Goal: Check status: Check status

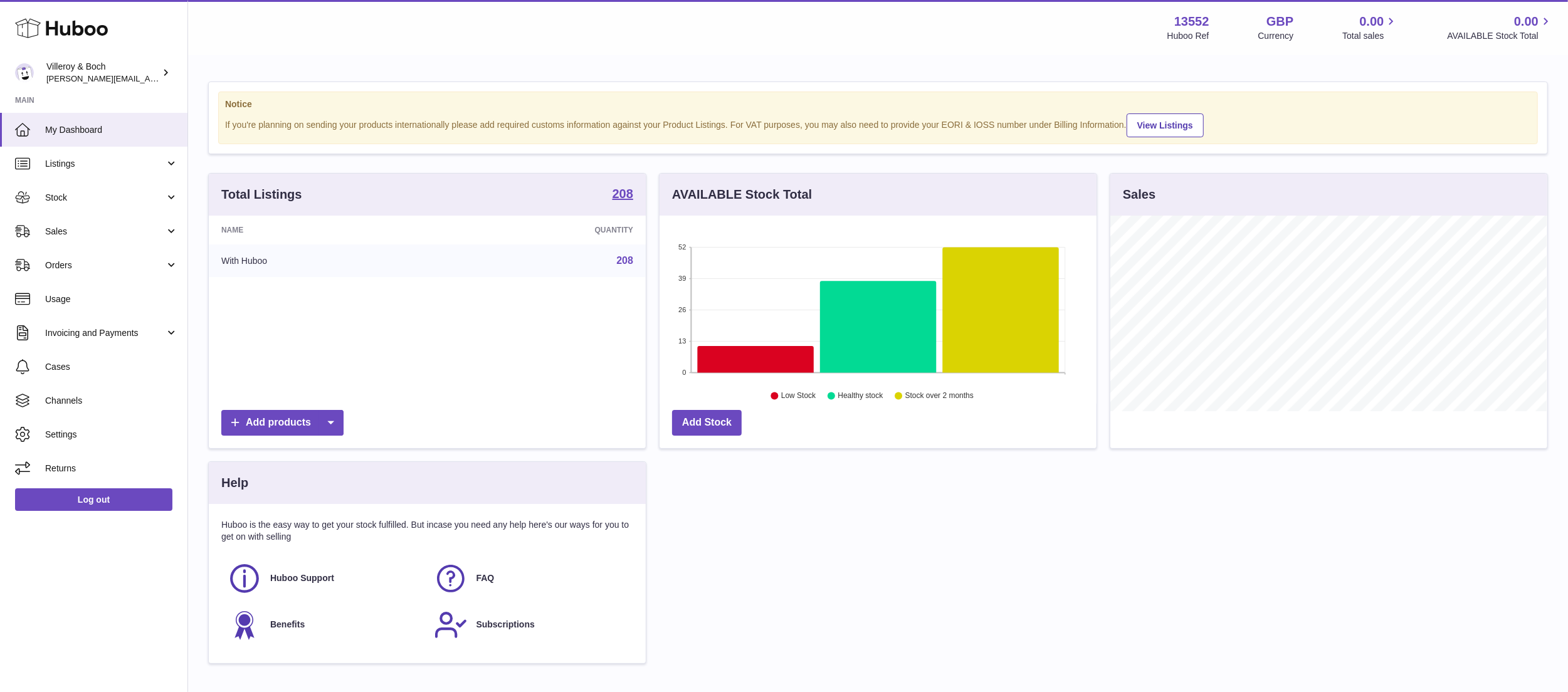
scroll to position [195, 437]
click at [123, 266] on span "Orders" at bounding box center [104, 265] width 120 height 12
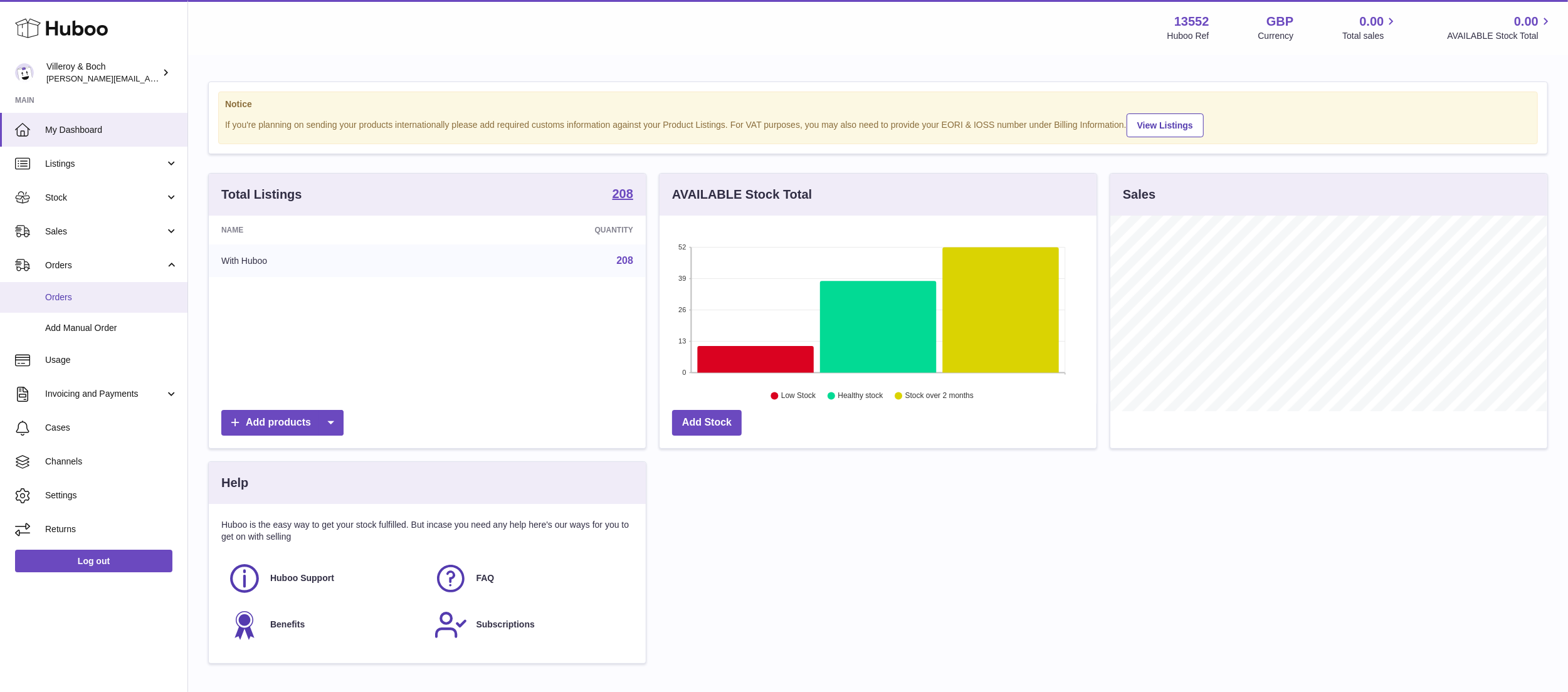
click at [128, 287] on link "Orders" at bounding box center [94, 297] width 187 height 31
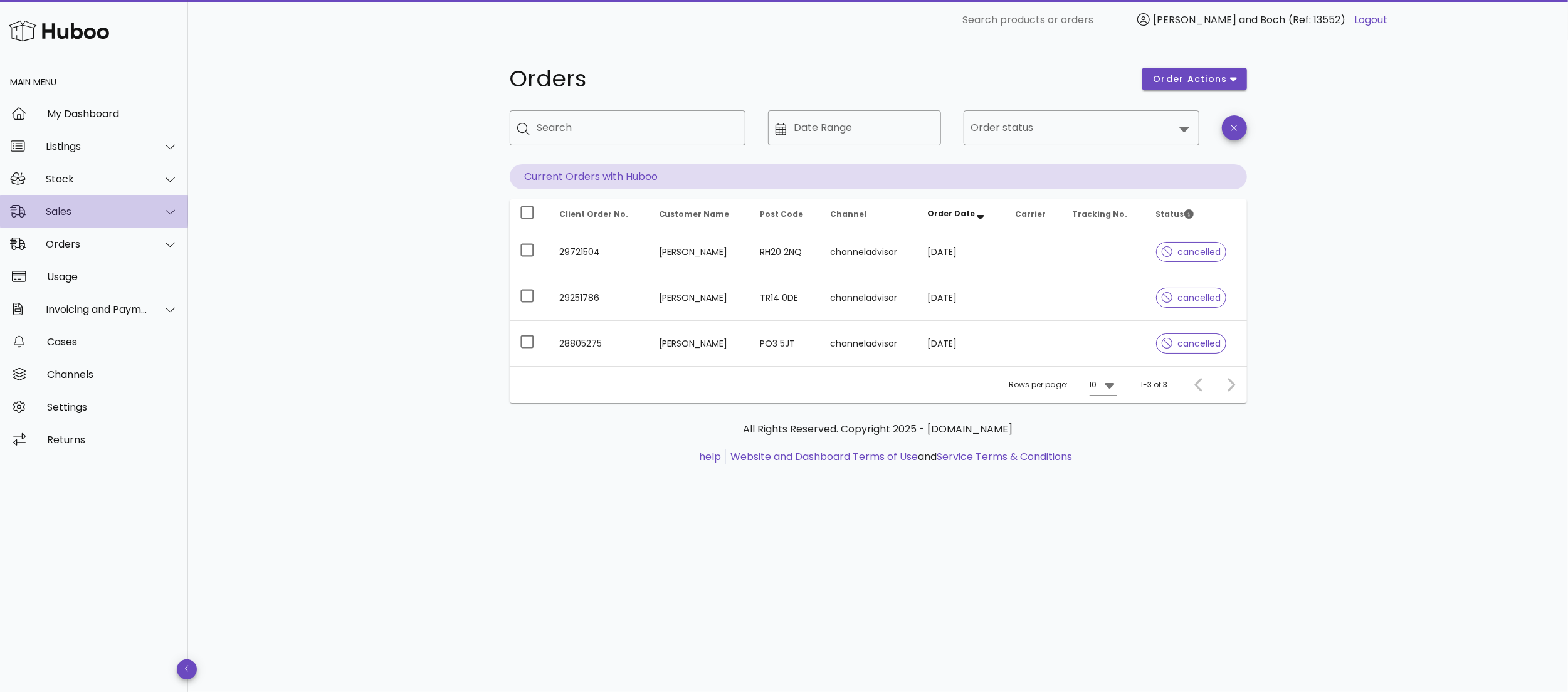
click at [94, 203] on div "Sales" at bounding box center [94, 210] width 188 height 32
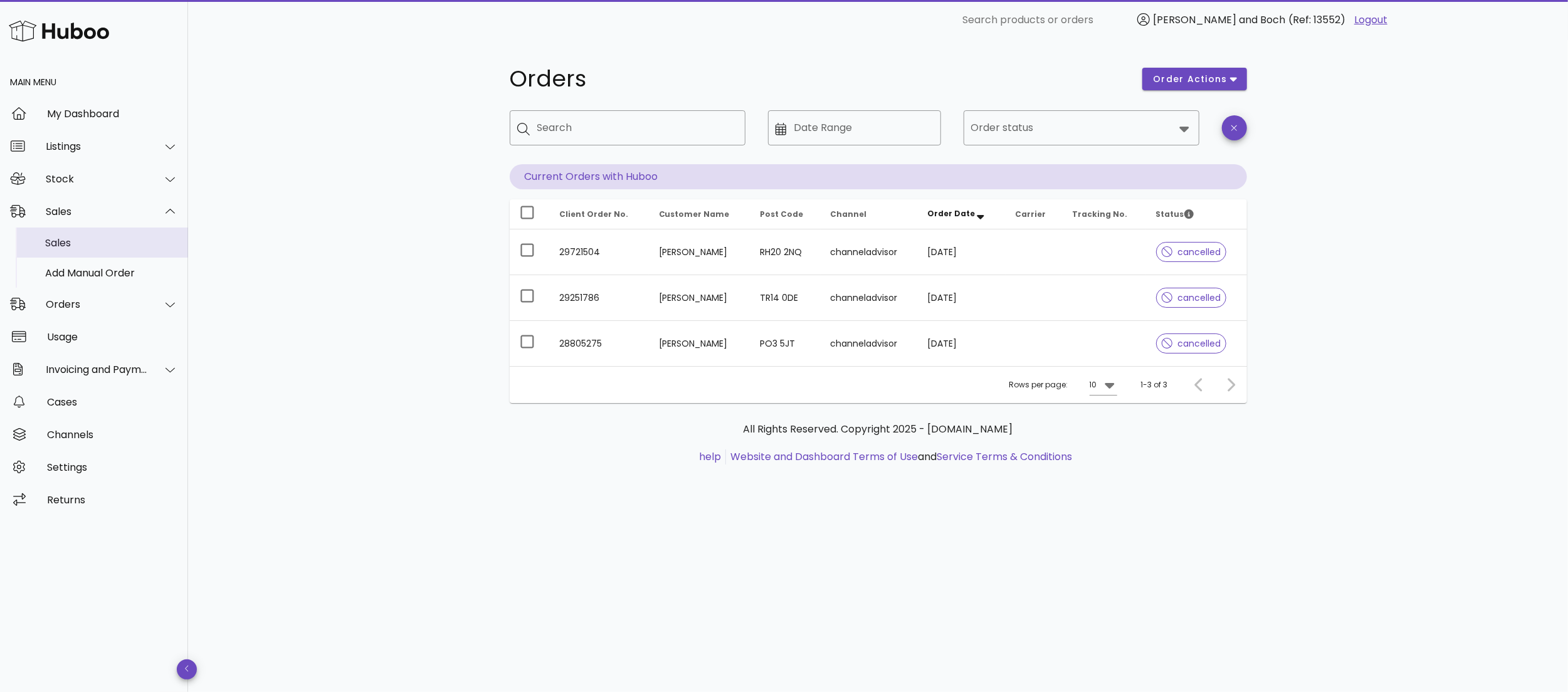
click at [90, 239] on div "Sales" at bounding box center [111, 243] width 133 height 12
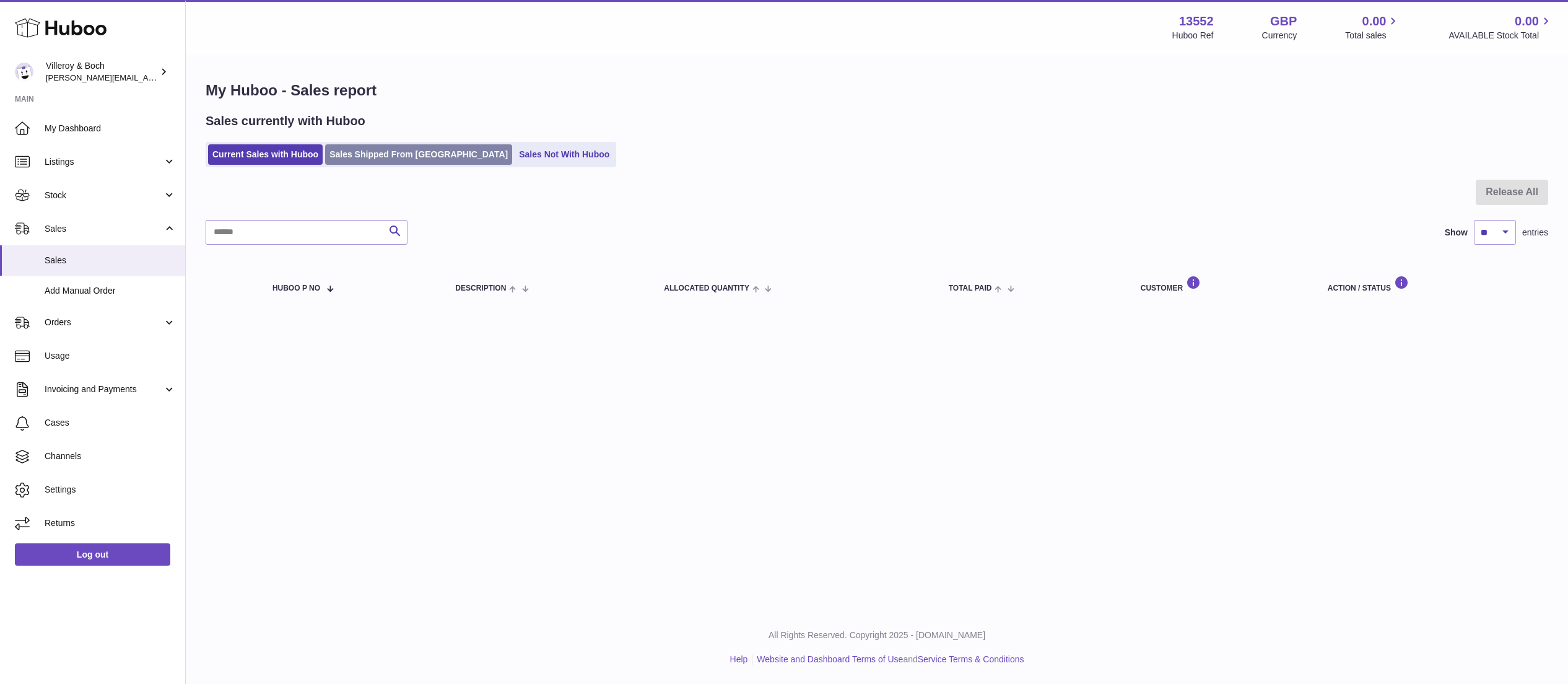
click at [409, 157] on link "Sales Shipped From [GEOGRAPHIC_DATA]" at bounding box center [418, 154] width 187 height 20
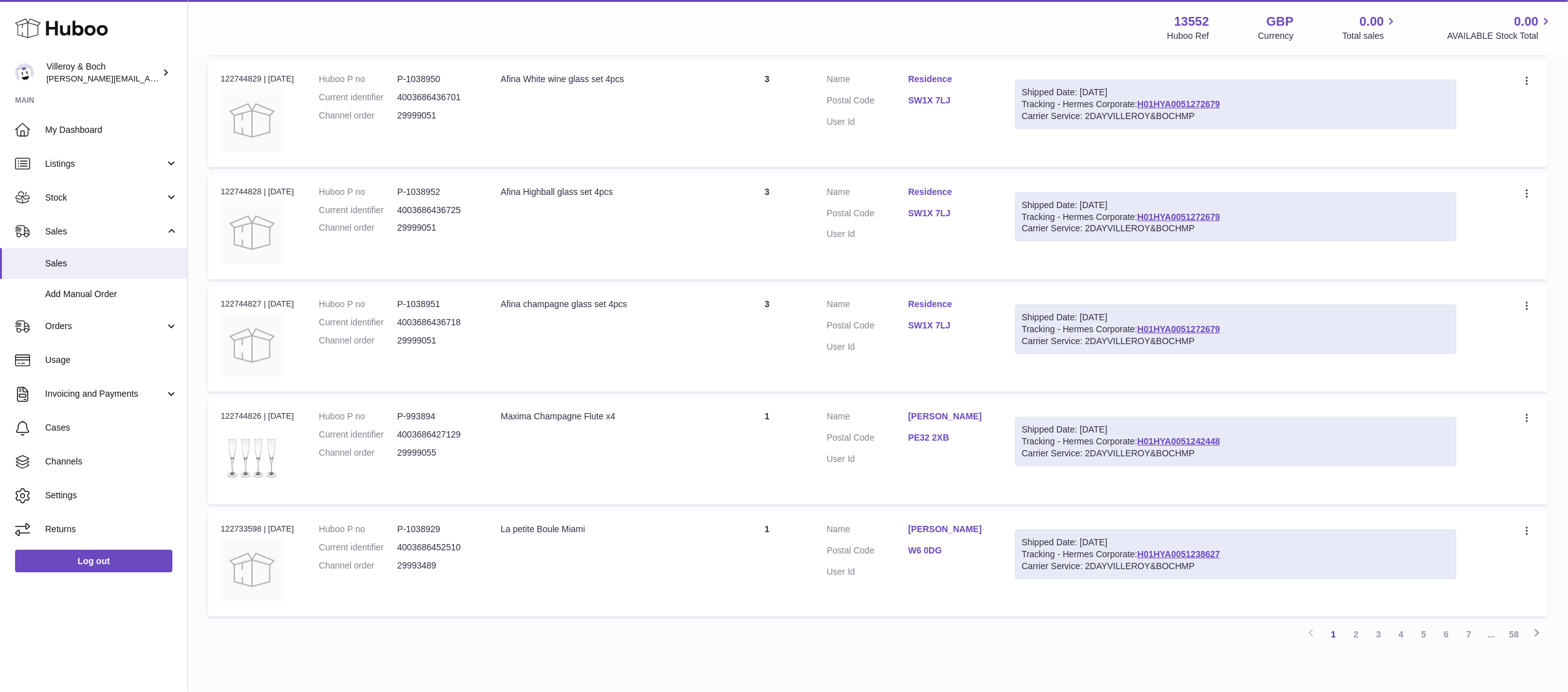
scroll to position [840, 0]
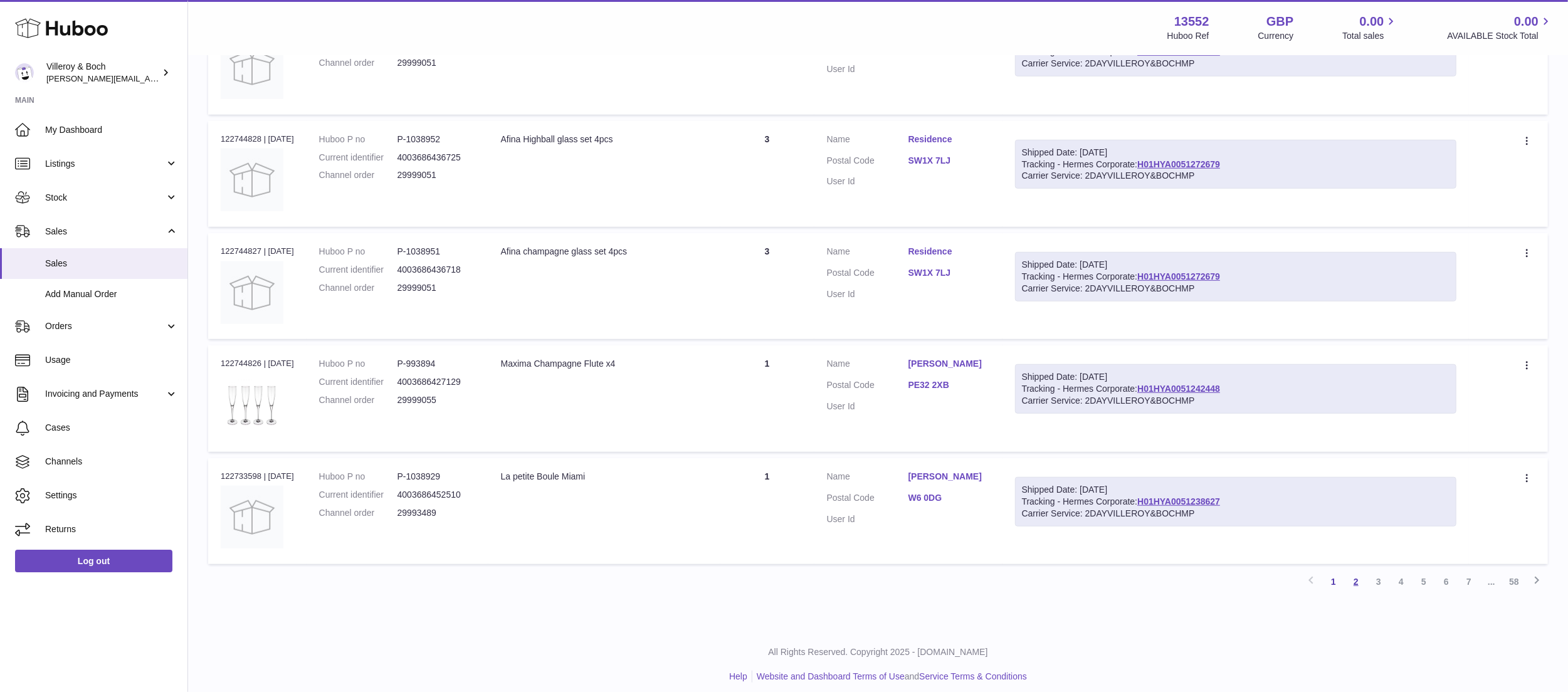
click at [1353, 573] on link "2" at bounding box center [1356, 581] width 22 height 22
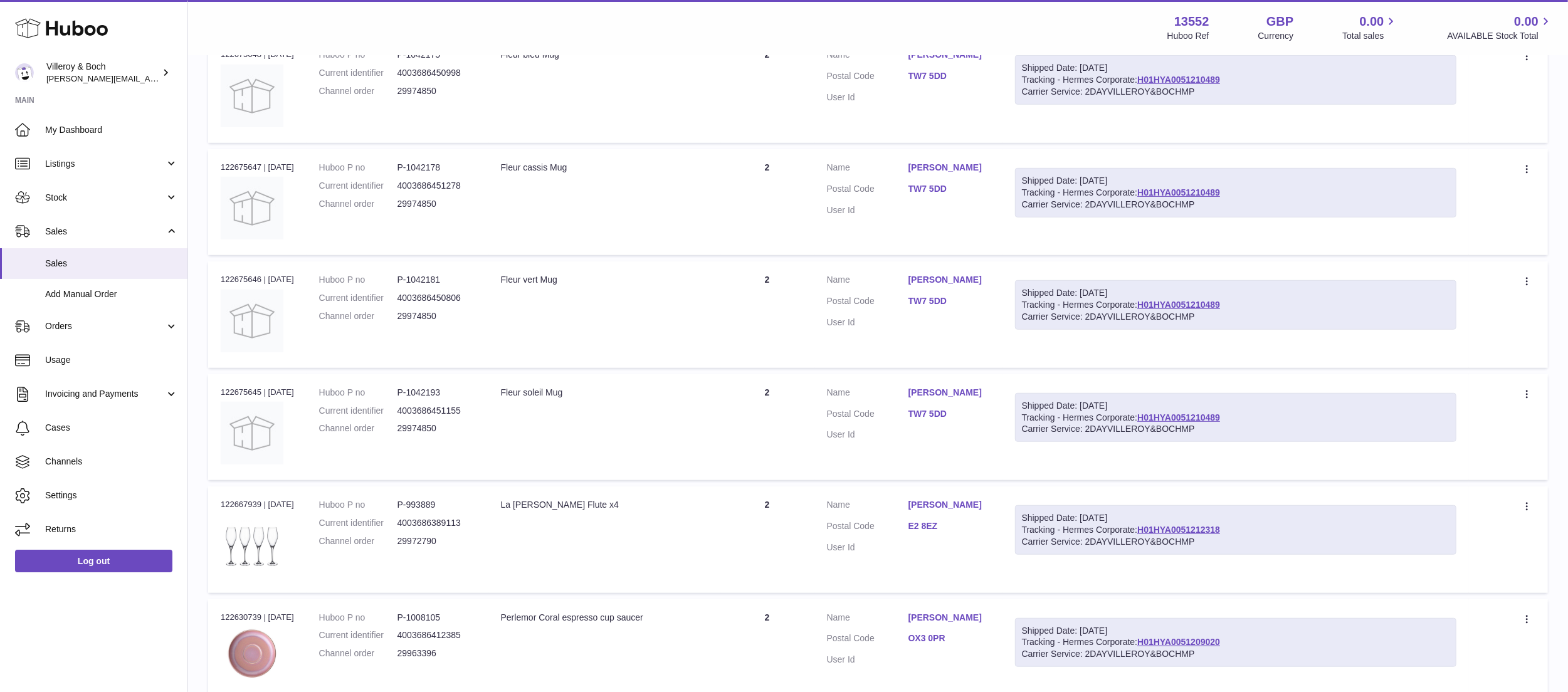
scroll to position [818, 0]
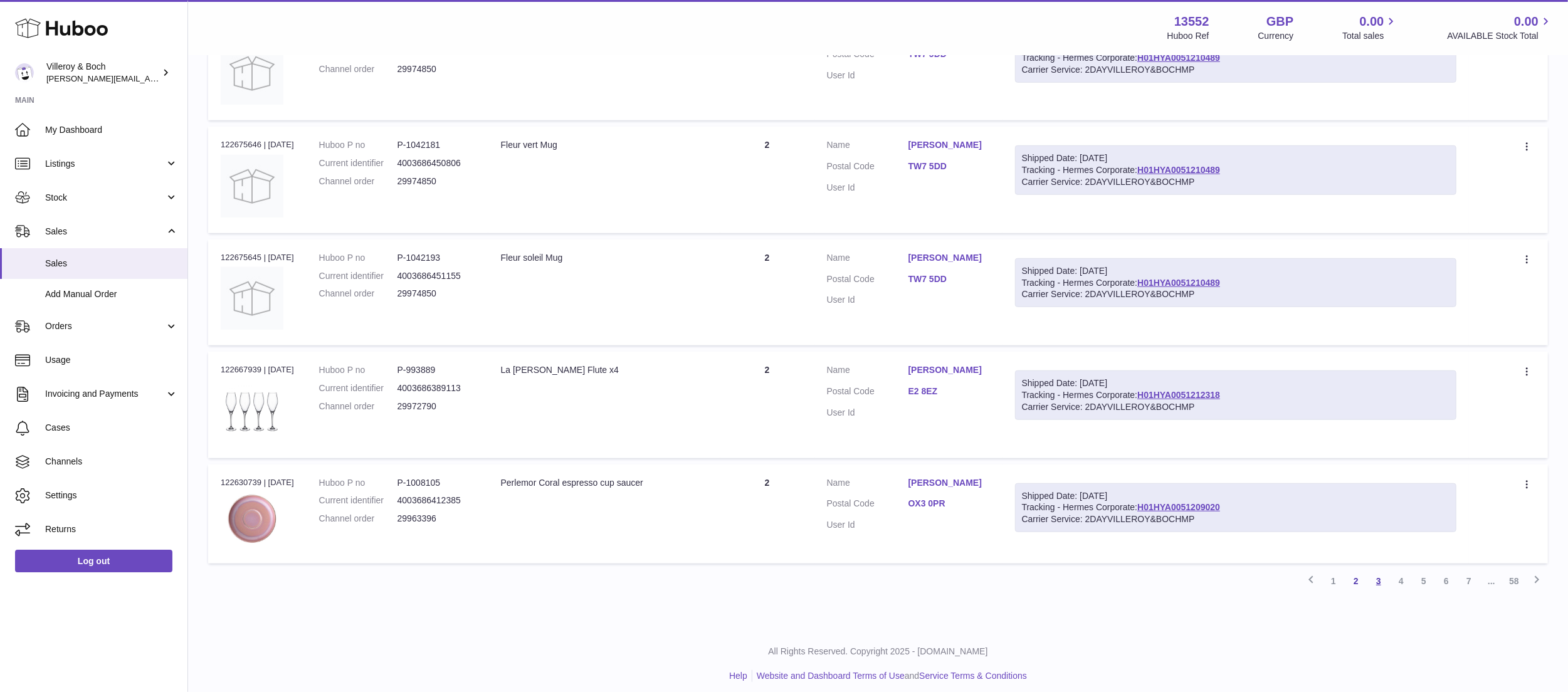
click at [1381, 576] on link "3" at bounding box center [1378, 580] width 22 height 22
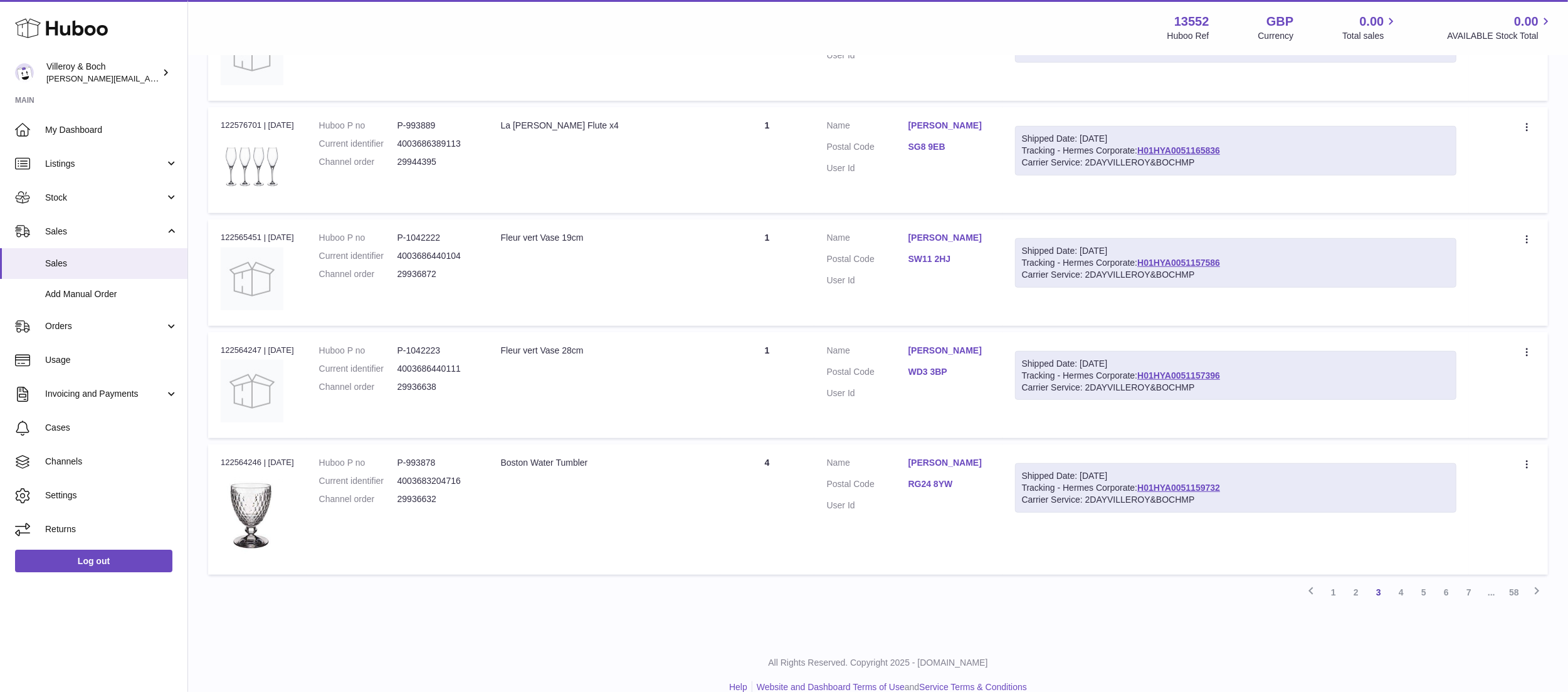
scroll to position [846, 0]
